Goal: Purchase product/service

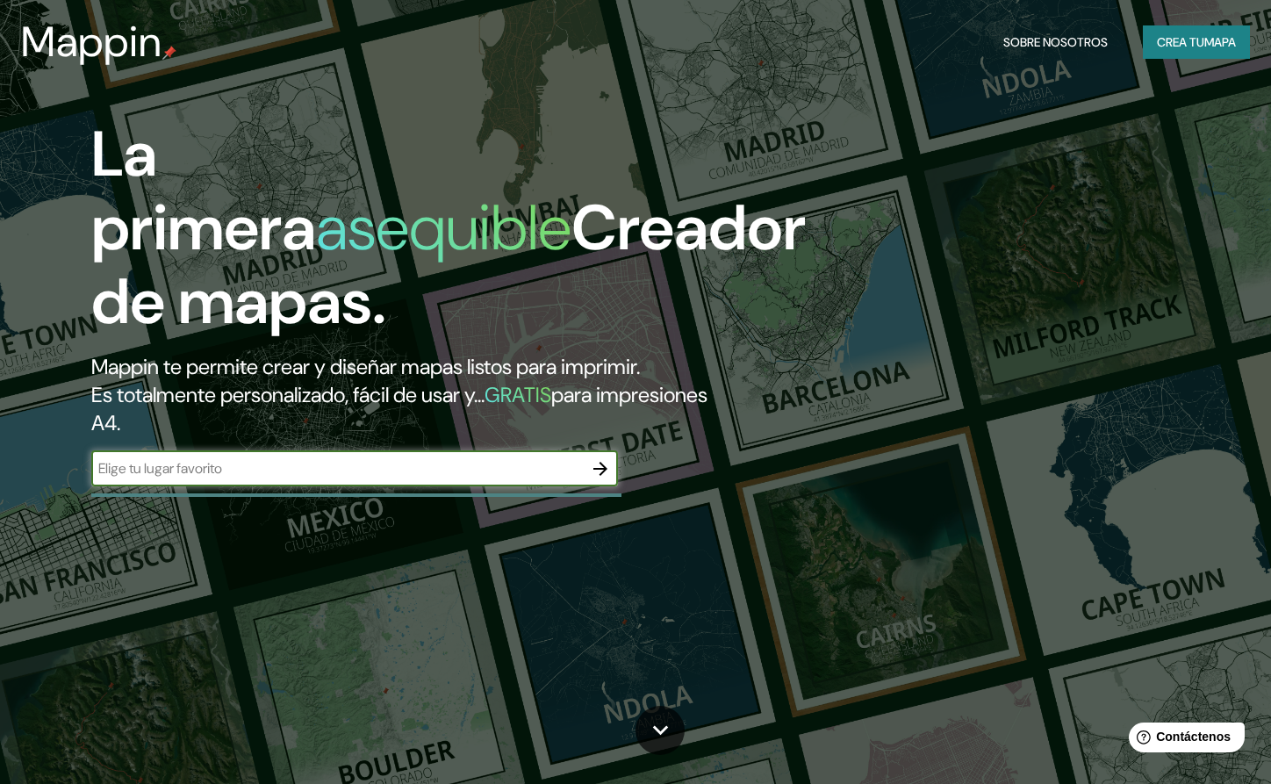
click at [254, 472] on input "text" at bounding box center [337, 468] width 492 height 20
type input "piriapolis"
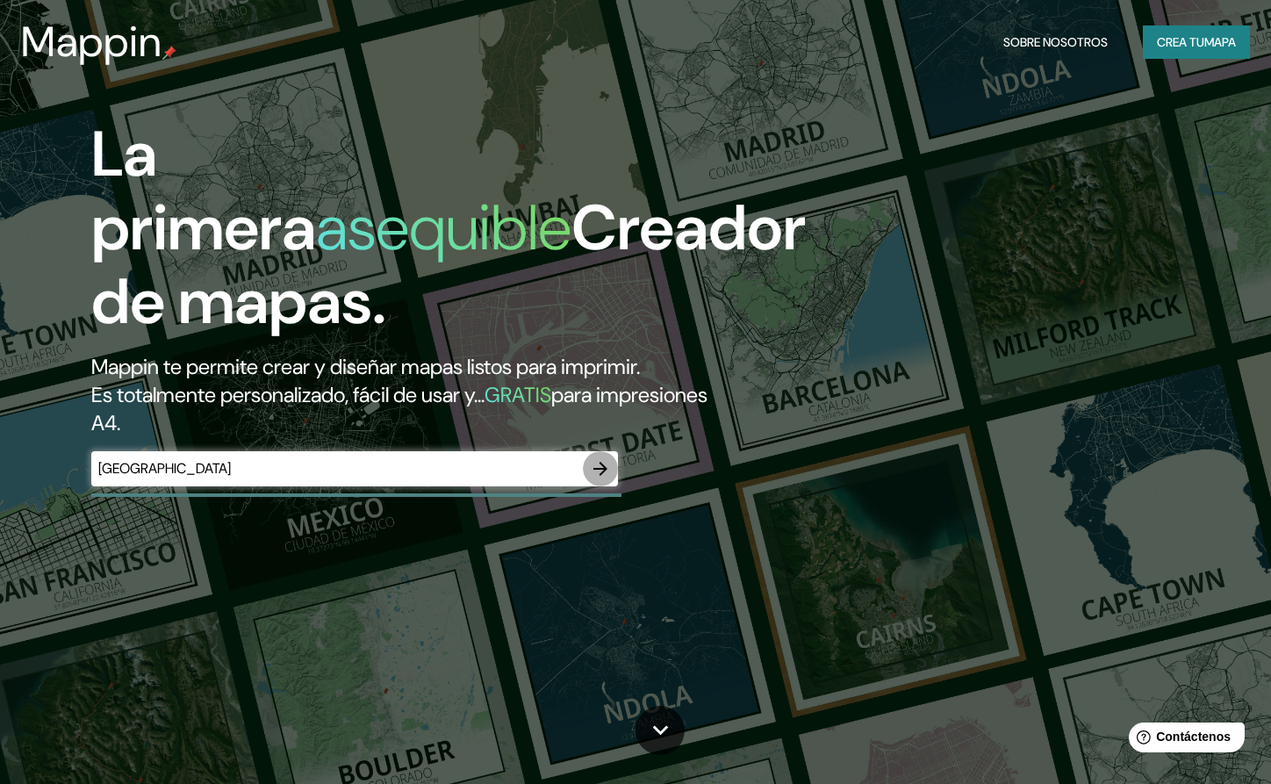
drag, startPoint x: 609, startPoint y: 469, endPoint x: 601, endPoint y: 464, distance: 9.0
click at [601, 464] on icon "button" at bounding box center [600, 468] width 21 height 21
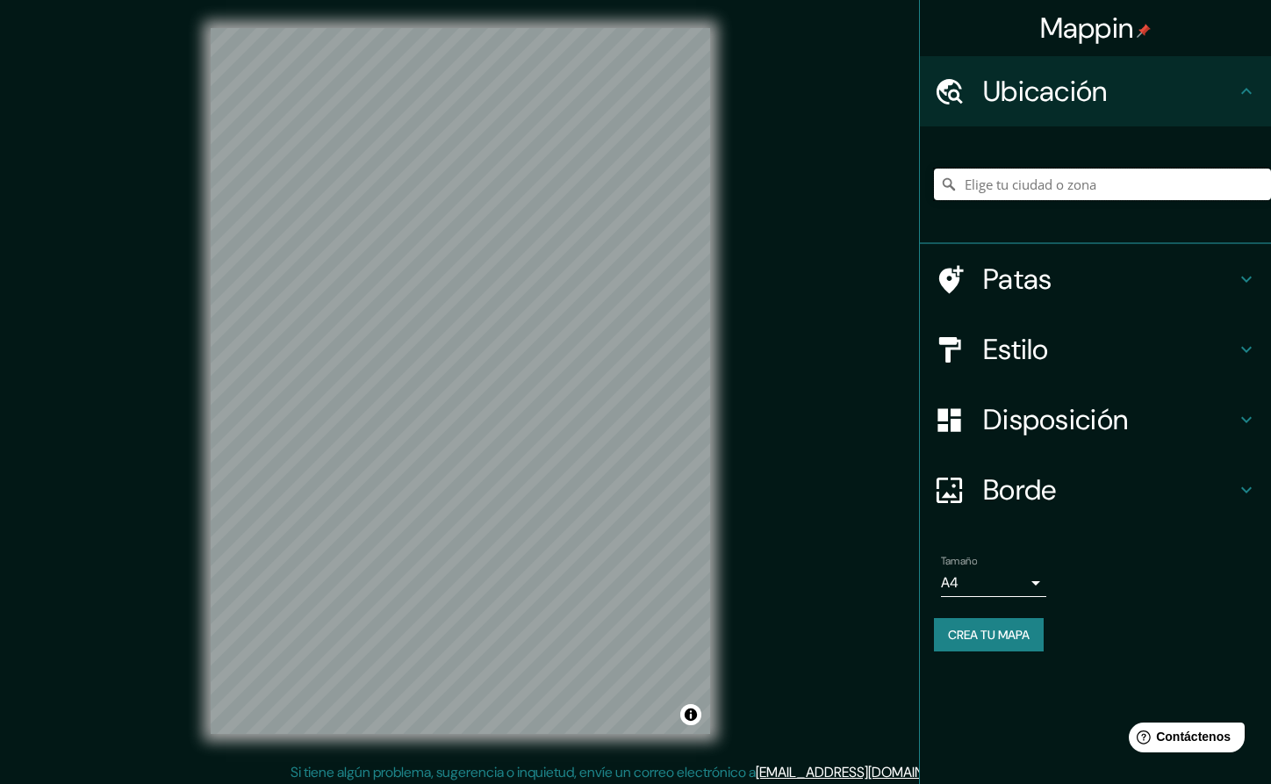
click at [995, 198] on input "Elige tu ciudad o zona" at bounding box center [1102, 185] width 337 height 32
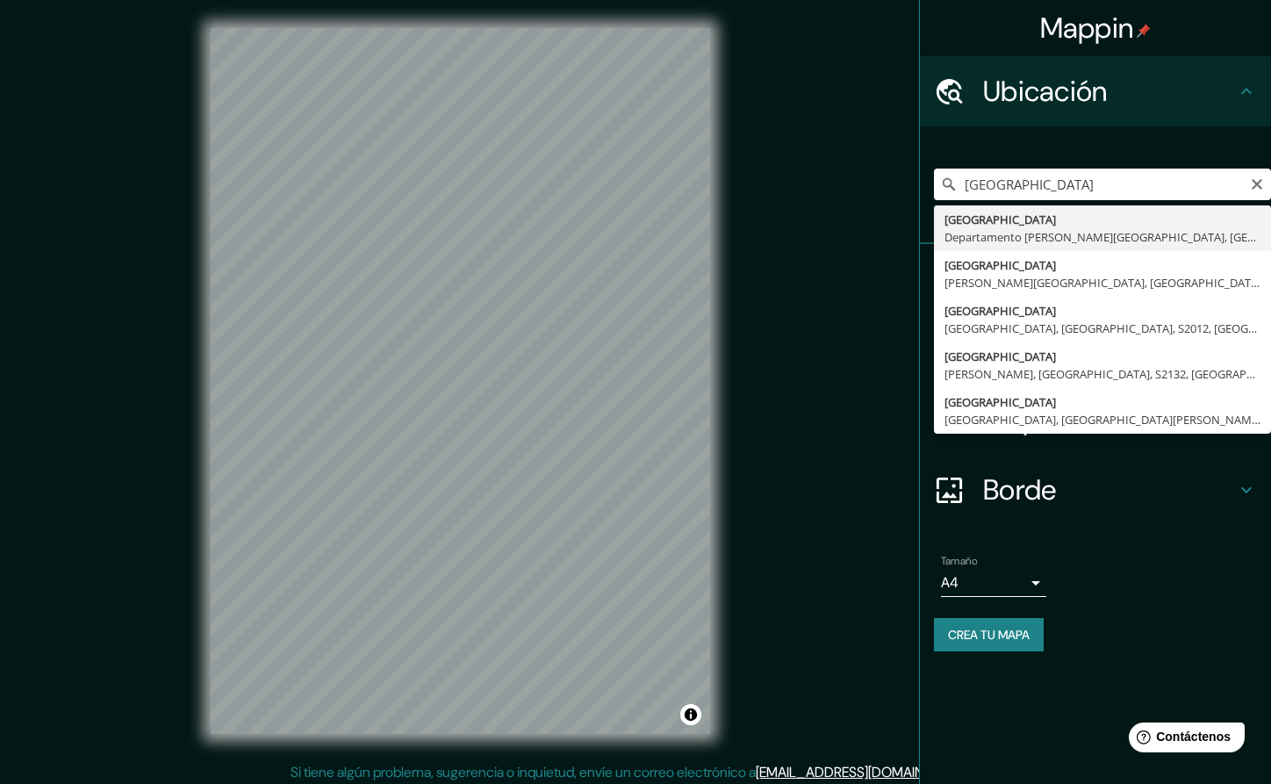
type input "Piriápolis, Departamento de Maldonado, Uruguay"
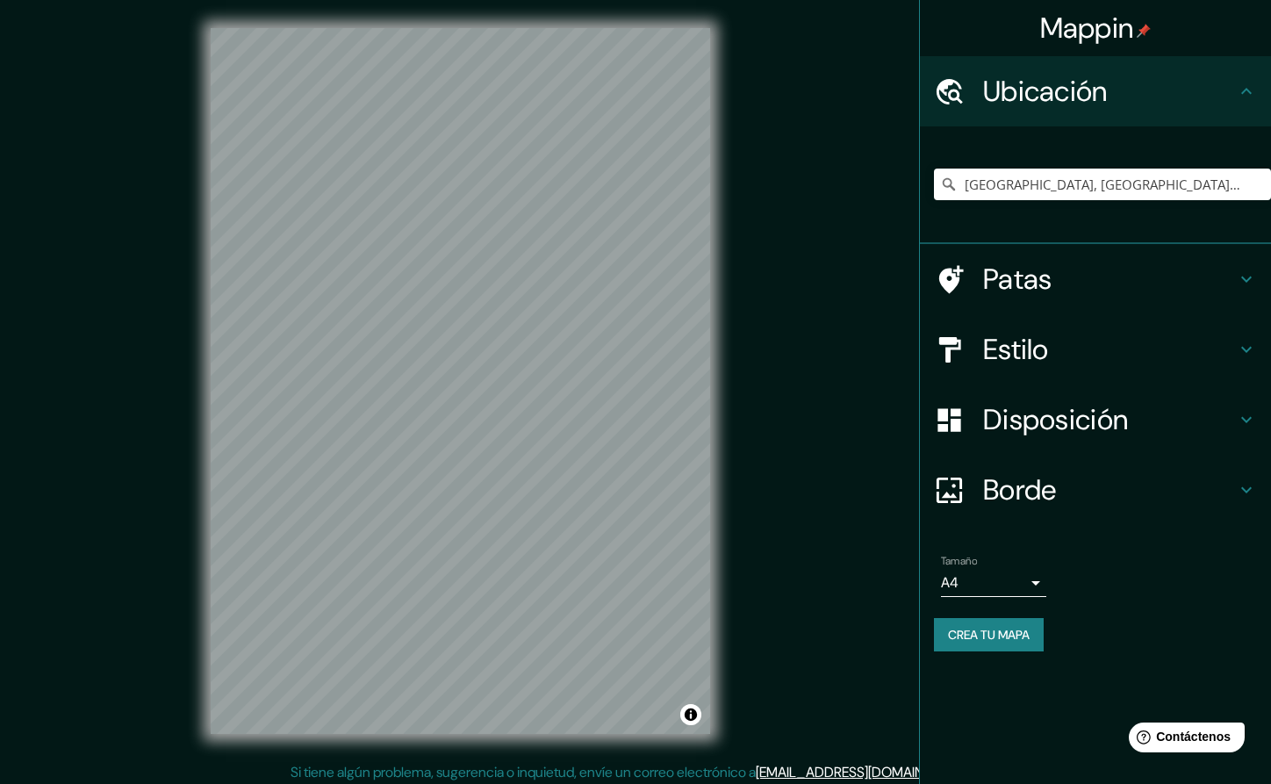
click at [1015, 486] on font "Borde" at bounding box center [1020, 489] width 74 height 37
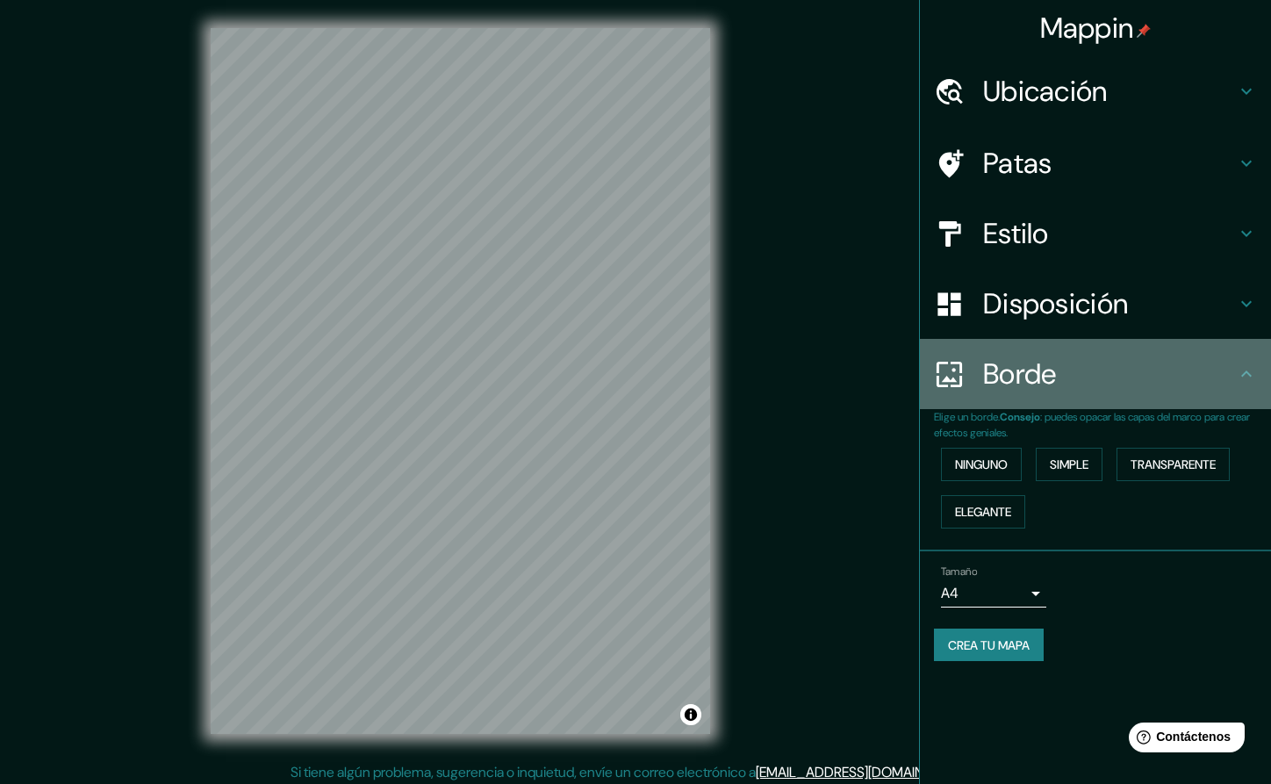
click at [1020, 380] on font "Borde" at bounding box center [1020, 374] width 74 height 37
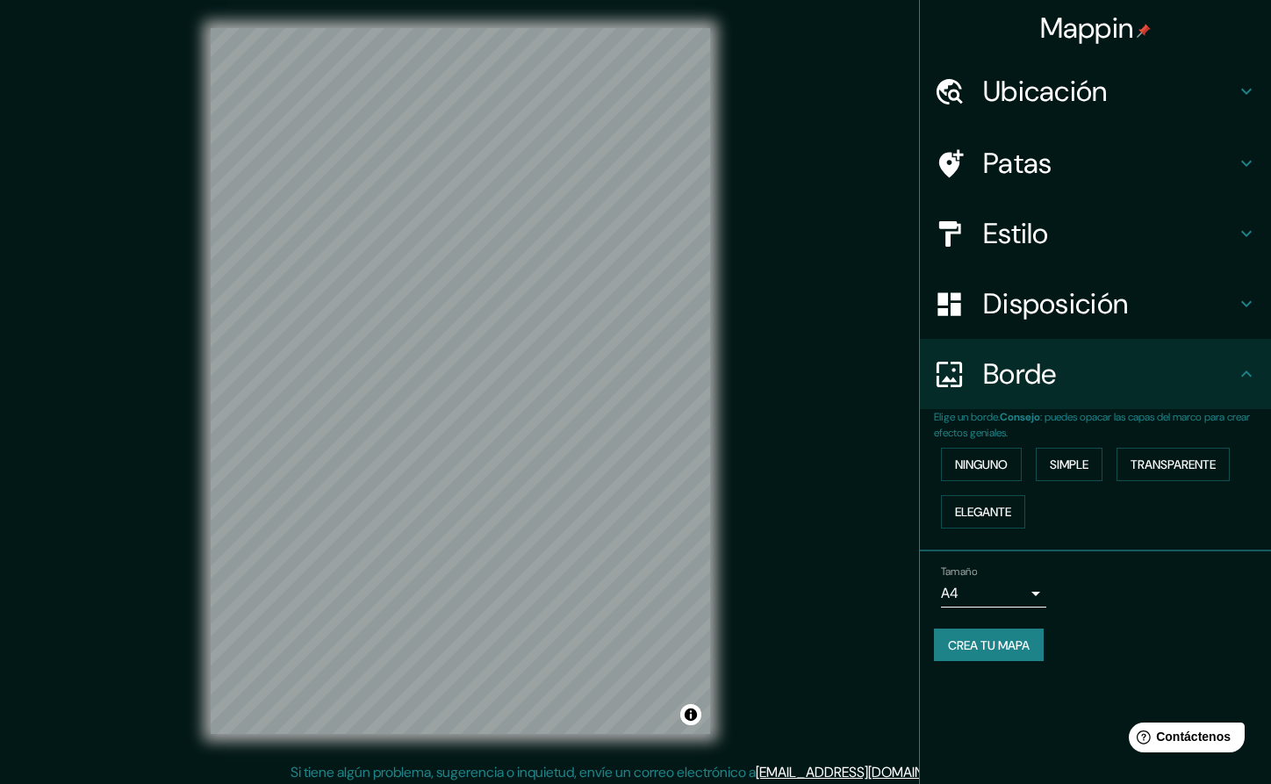
click at [1022, 322] on div "Disposición" at bounding box center [1095, 304] width 351 height 70
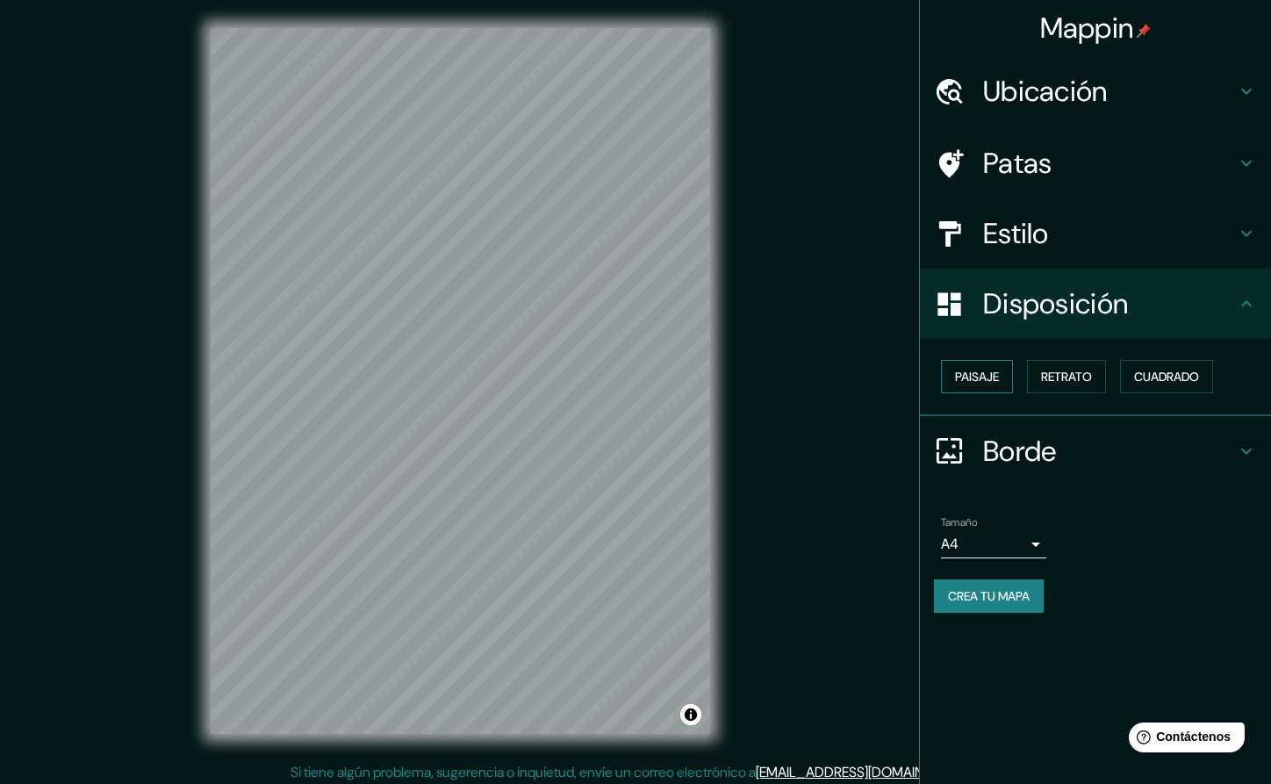
click at [981, 378] on font "Paisaje" at bounding box center [977, 377] width 44 height 16
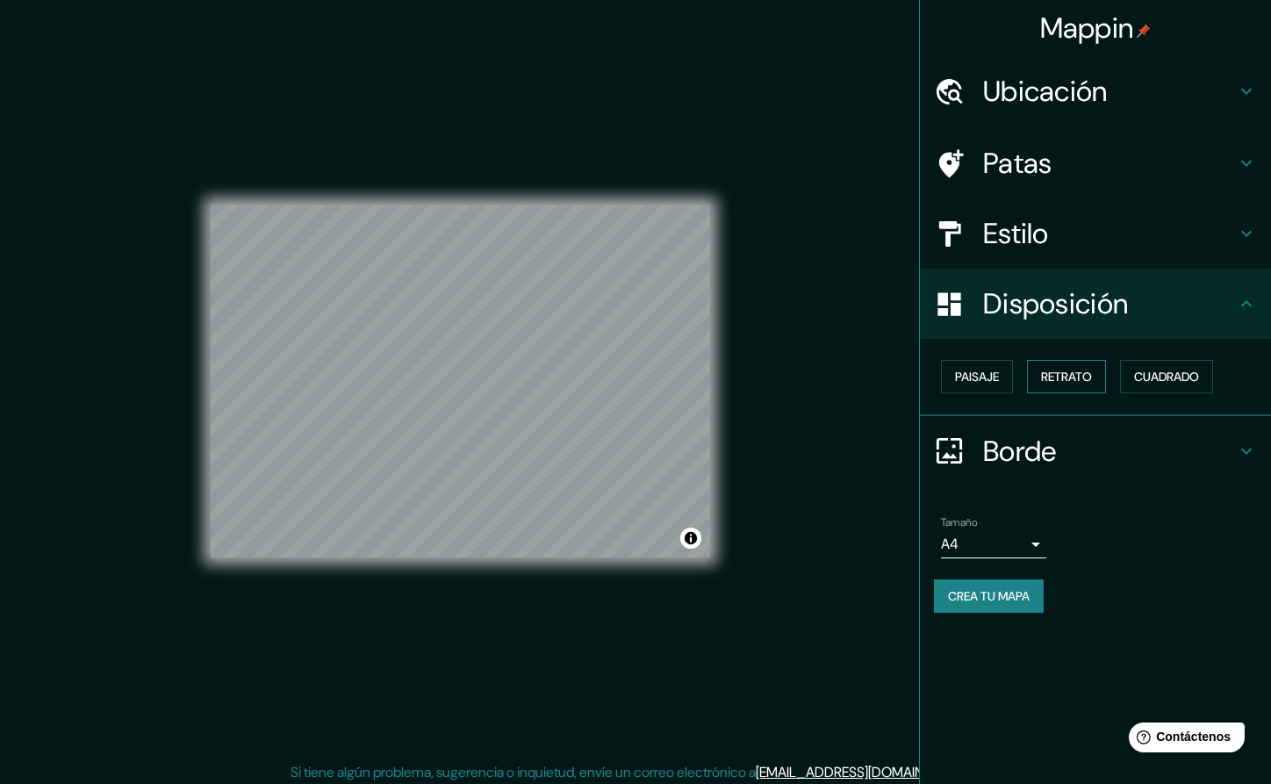
click at [1068, 377] on font "Retrato" at bounding box center [1066, 377] width 51 height 16
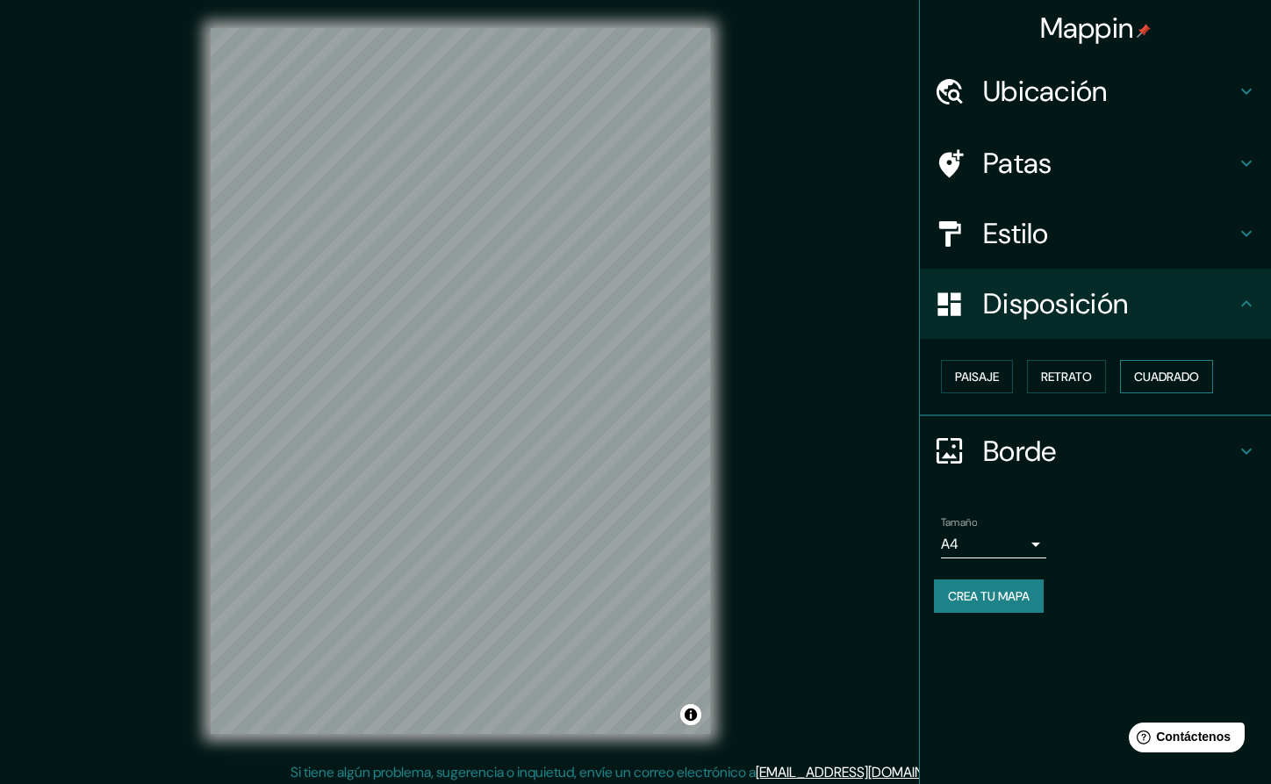
click at [1161, 380] on font "Cuadrado" at bounding box center [1166, 377] width 65 height 16
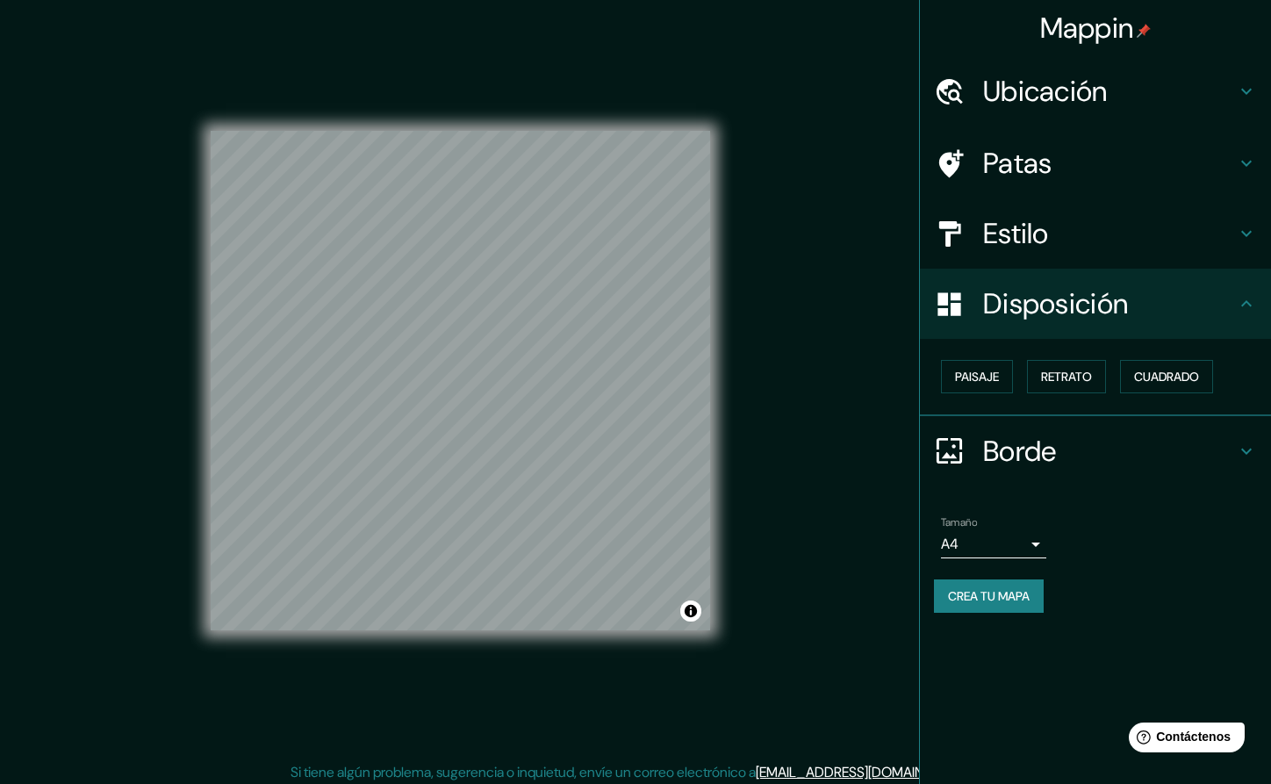
click at [1116, 310] on font "Disposición" at bounding box center [1055, 303] width 145 height 37
click at [822, 570] on div "Mappin Ubicación Piriápolis, Departamento de Maldonado, Uruguay Patas Estilo Di…" at bounding box center [635, 395] width 1271 height 790
click at [799, 376] on div "Mappin Ubicación Piriápolis, Departamento de Maldonado, Uruguay Patas Estilo Di…" at bounding box center [635, 395] width 1271 height 790
click at [321, 311] on div at bounding box center [318, 306] width 14 height 14
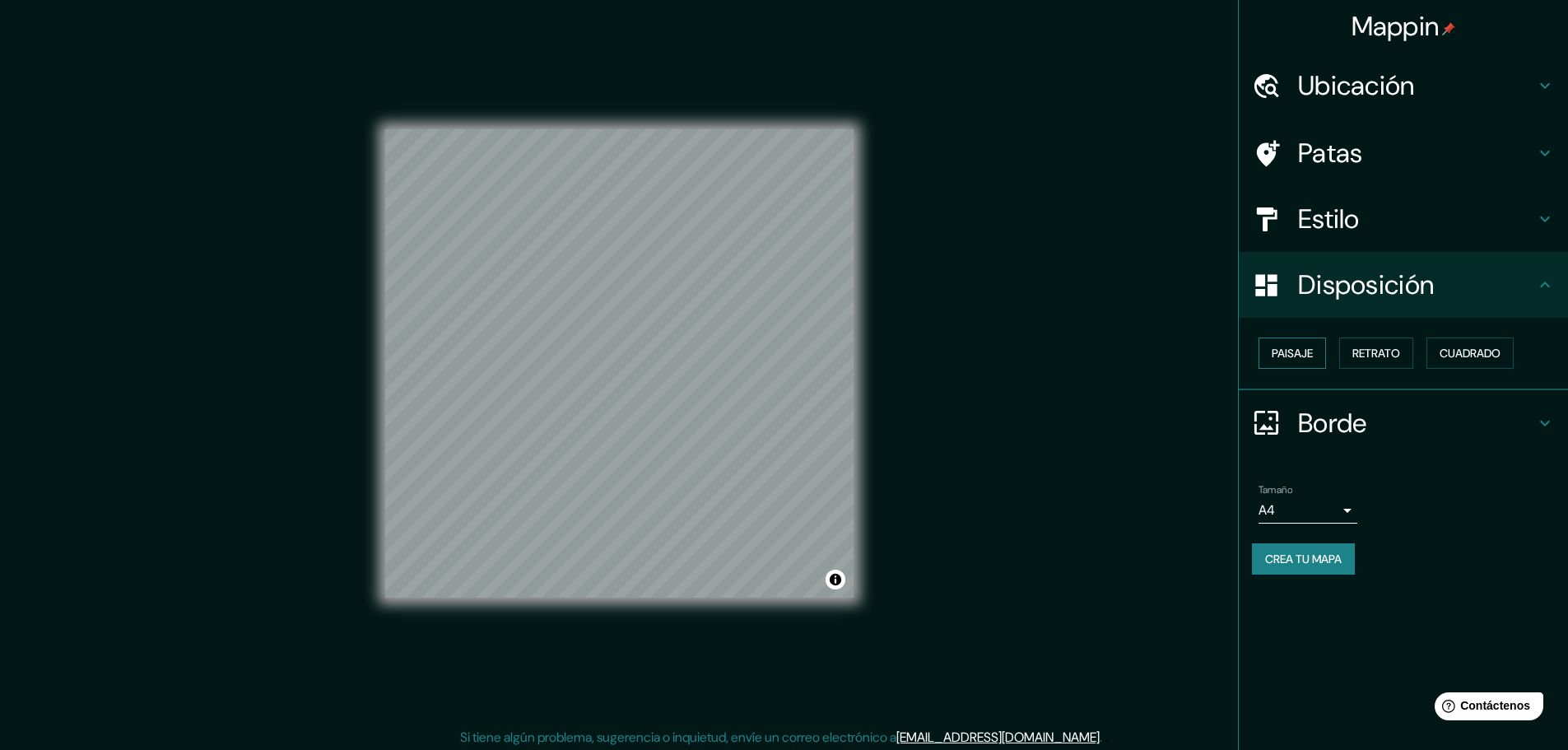
click at [1203, 363] on font "Paisaje" at bounding box center [1292, 352] width 41 height 22
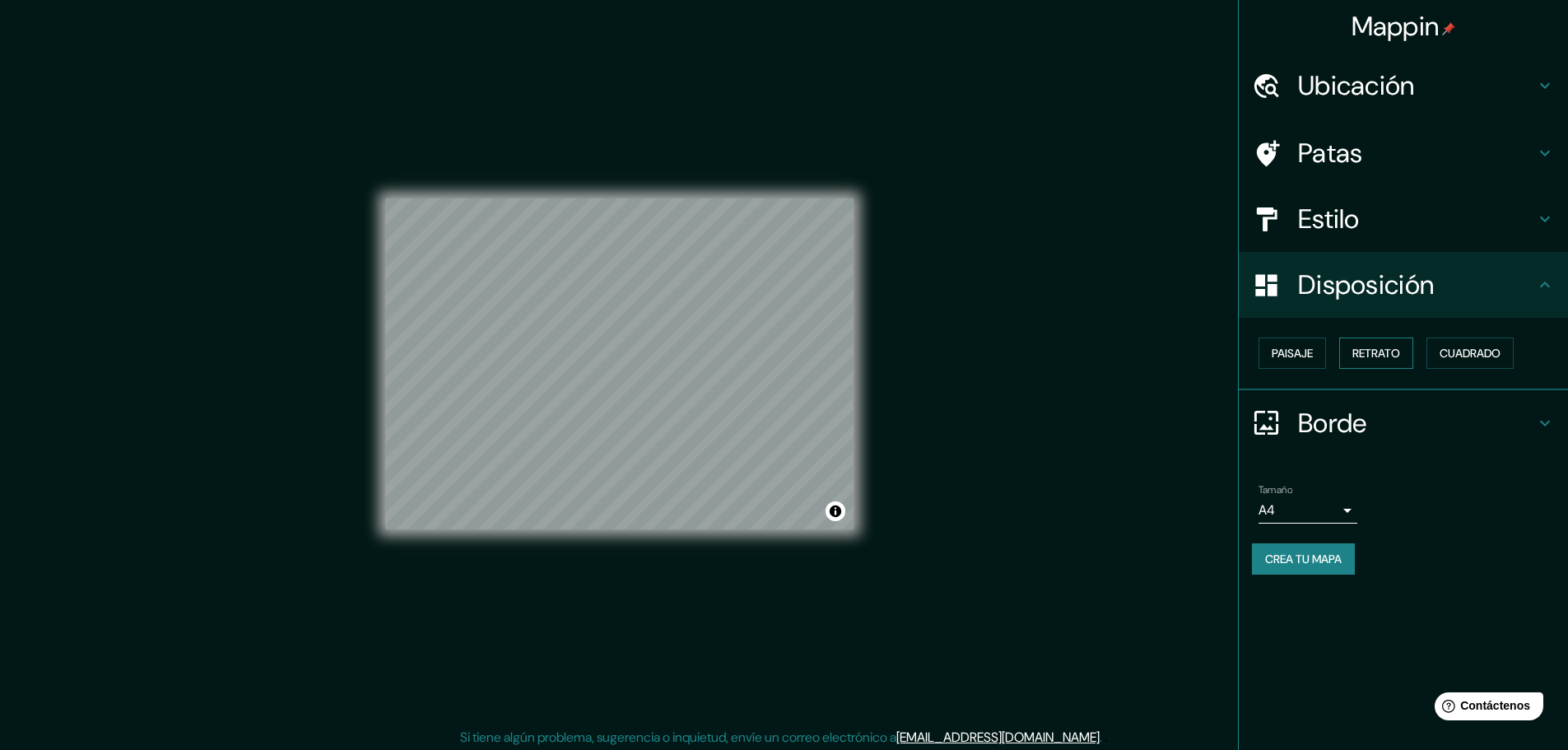
click at [1203, 345] on font "Retrato" at bounding box center [1376, 352] width 48 height 22
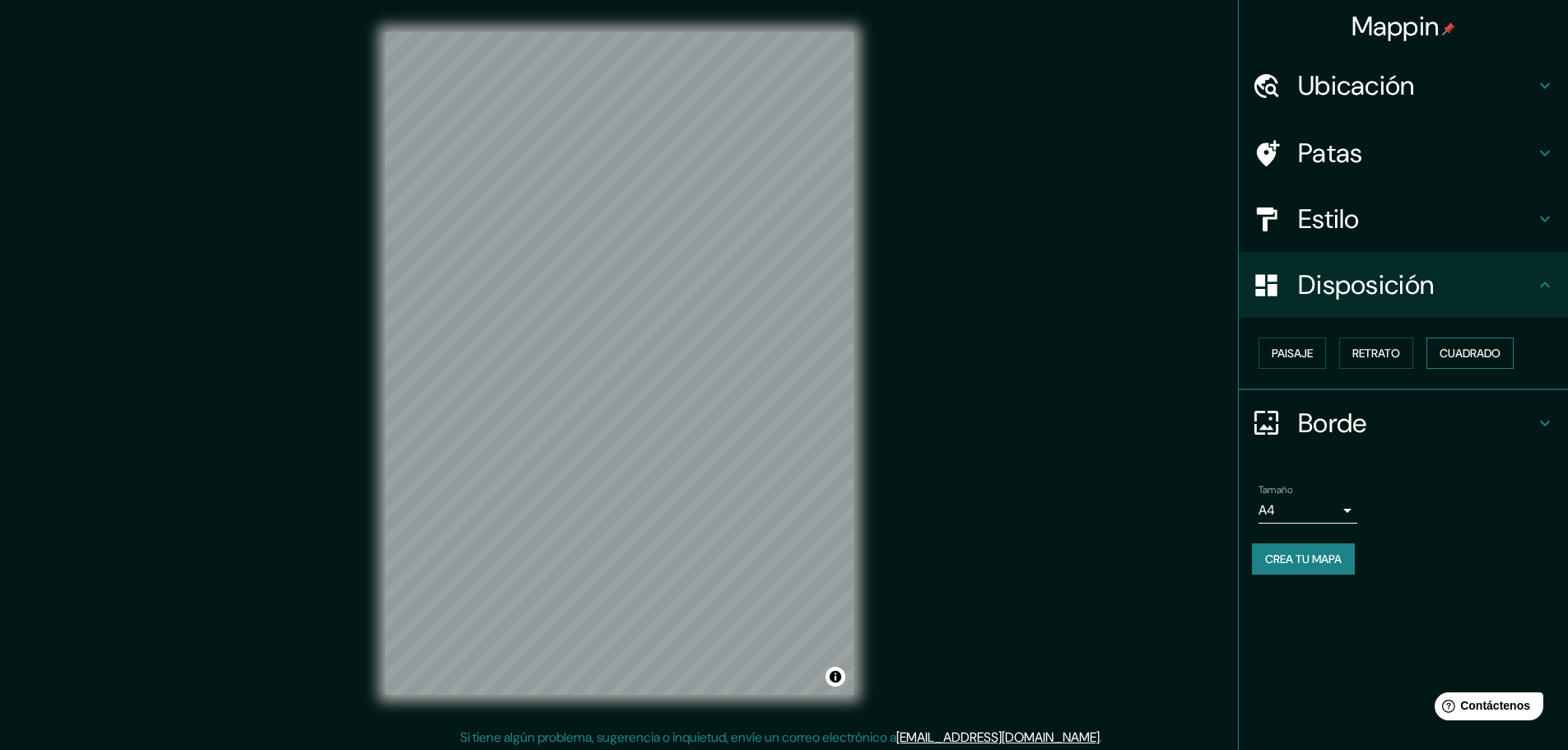
click at [1203, 359] on font "Cuadrado" at bounding box center [1470, 353] width 61 height 15
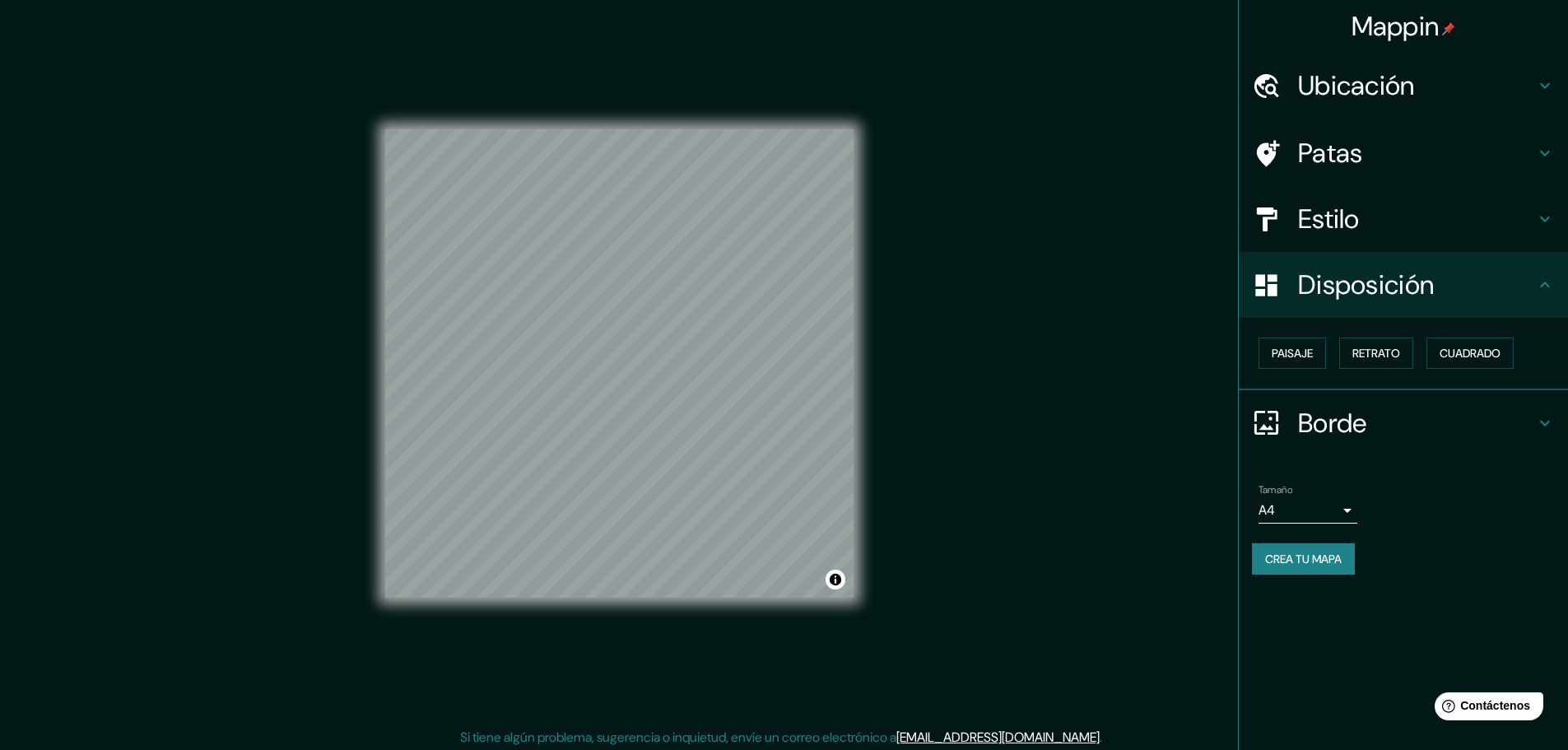
click at [1203, 355] on div "Paisaje Retrato Cuadrado" at bounding box center [1410, 352] width 316 height 44
click at [1203, 355] on font "Paisaje" at bounding box center [1292, 353] width 41 height 15
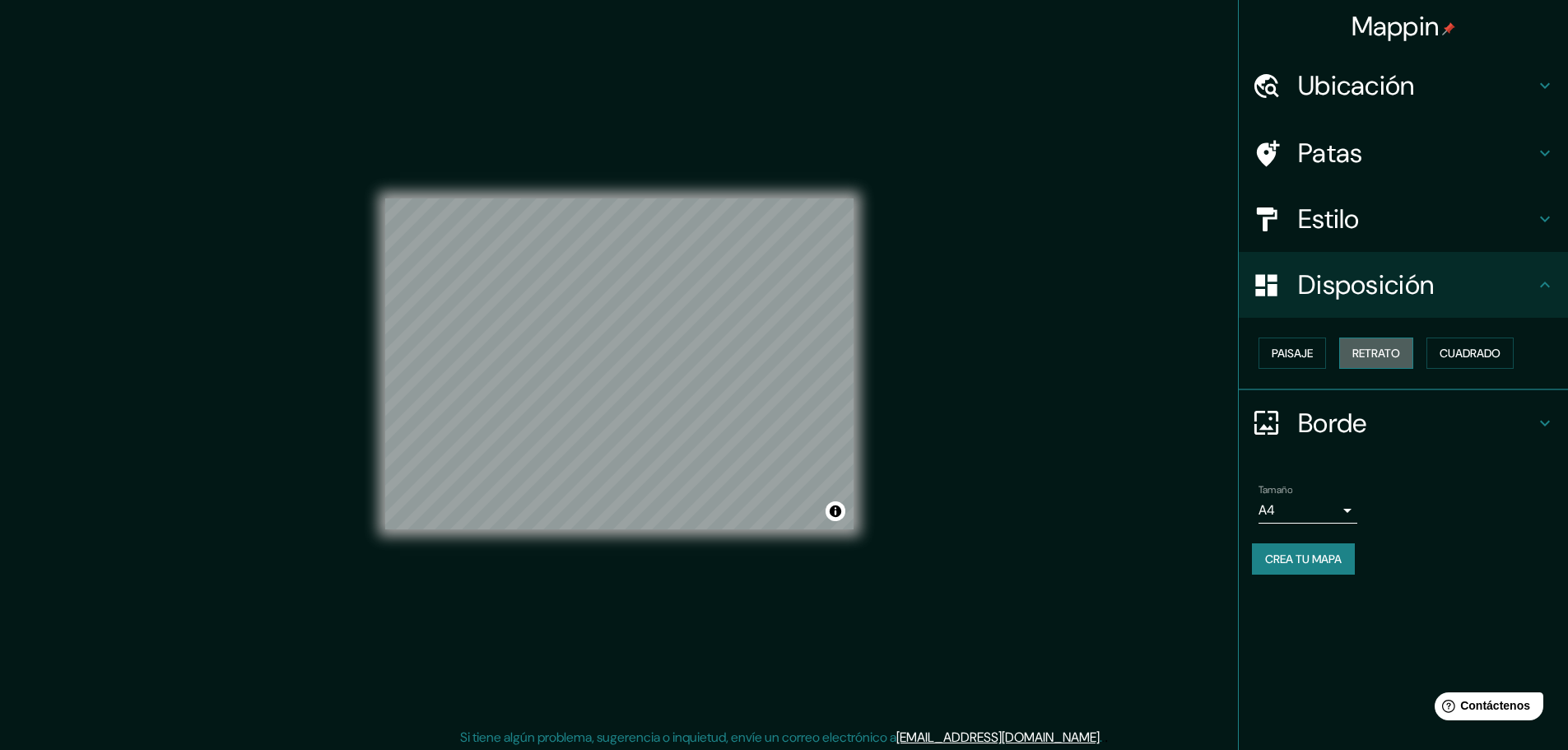
click at [1203, 353] on font "Retrato" at bounding box center [1376, 353] width 48 height 15
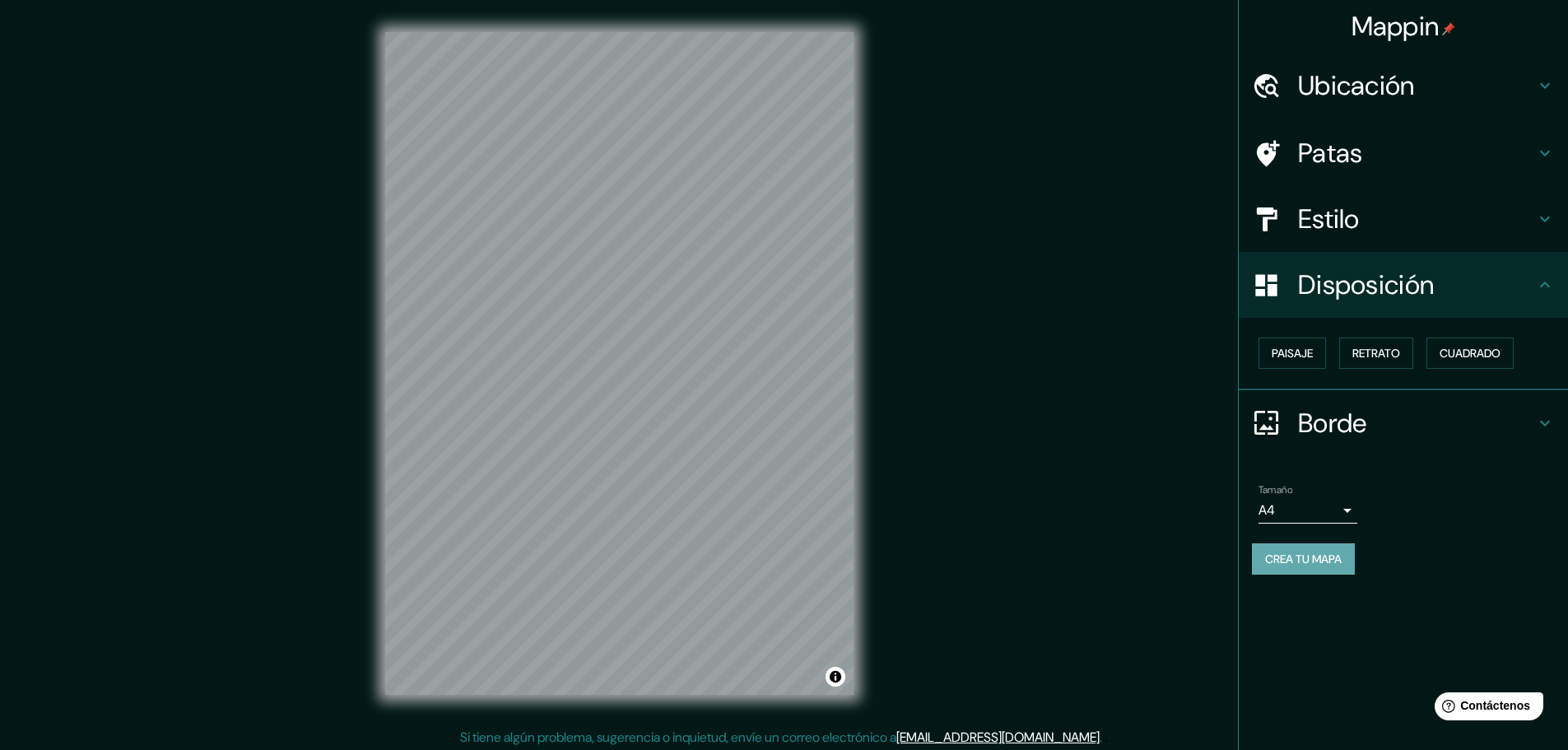
click at [1203, 556] on font "Crea tu mapa" at bounding box center [1304, 559] width 77 height 15
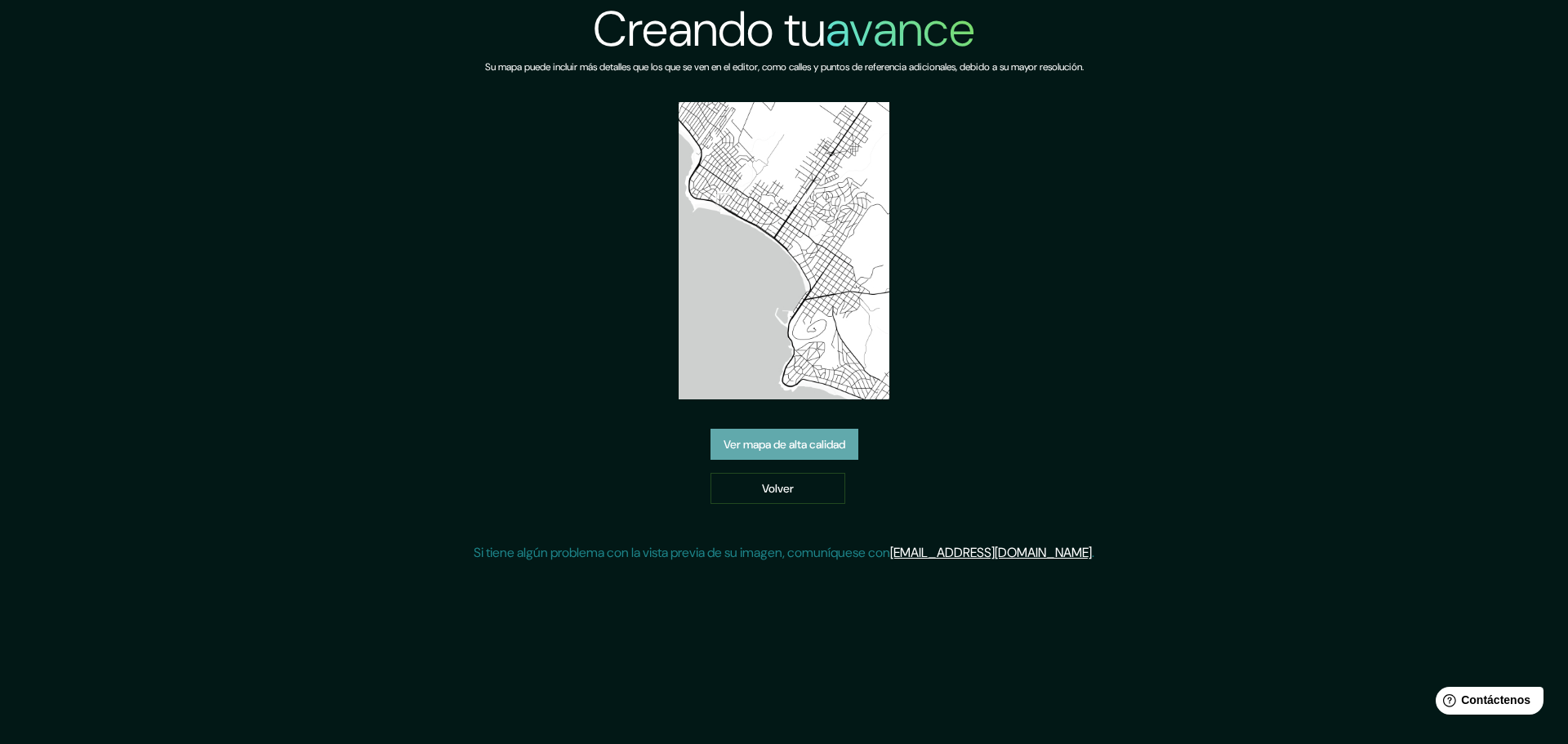
click at [789, 457] on link "Ver mapa de alta calidad" at bounding box center [784, 444] width 148 height 31
